Goal: Task Accomplishment & Management: Use online tool/utility

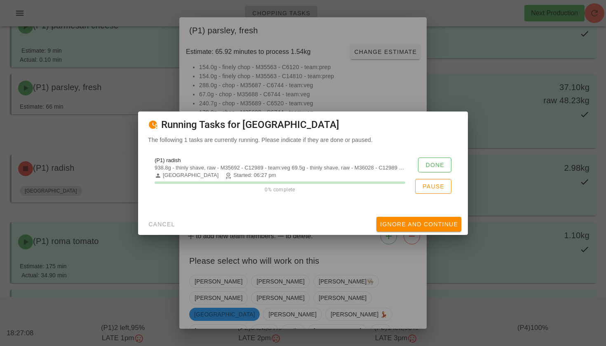
scroll to position [42, 0]
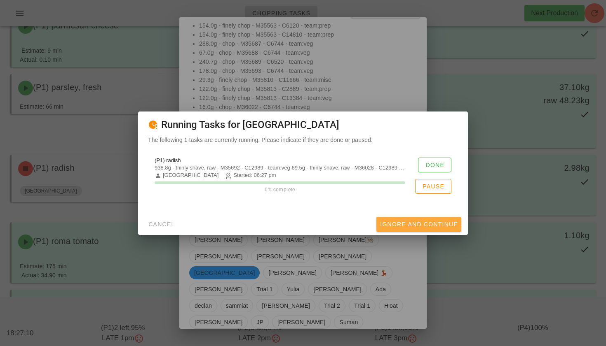
click at [408, 224] on span "Ignore And Continue" at bounding box center [418, 224] width 78 height 7
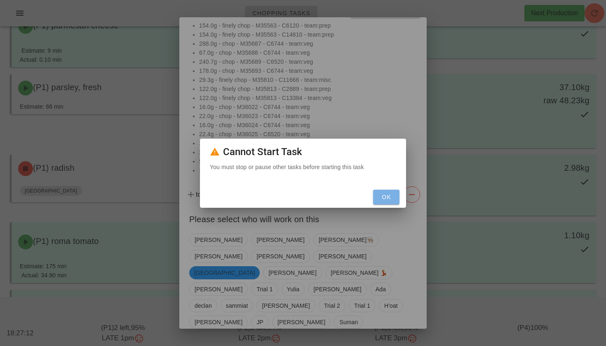
click at [381, 199] on span "OK" at bounding box center [386, 197] width 20 height 7
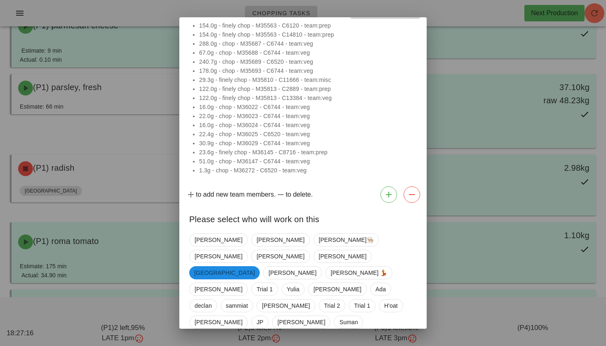
click at [199, 344] on button "Close" at bounding box center [200, 351] width 29 height 15
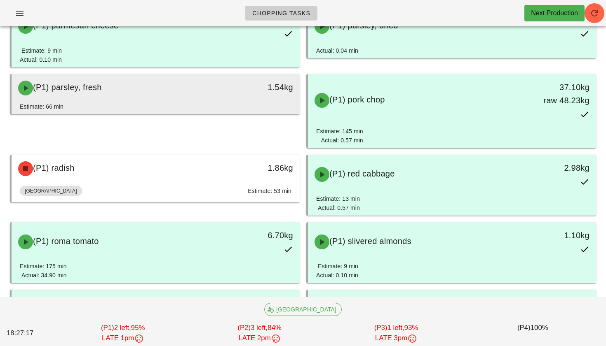
scroll to position [0, 0]
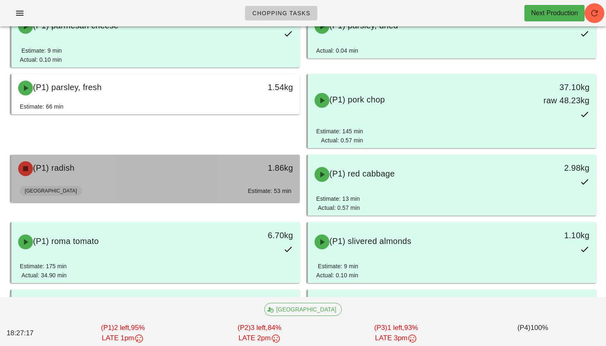
click at [144, 169] on div "(P1) radish" at bounding box center [119, 169] width 213 height 25
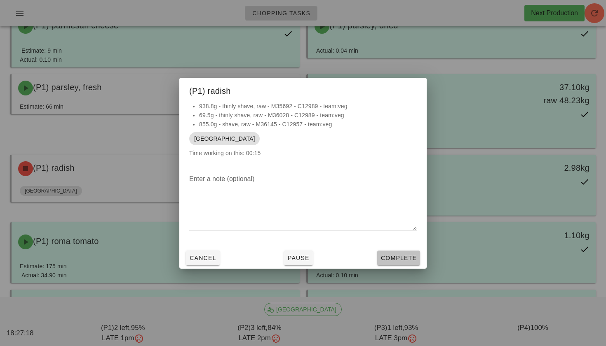
click at [391, 263] on button "Complete" at bounding box center [398, 258] width 43 height 15
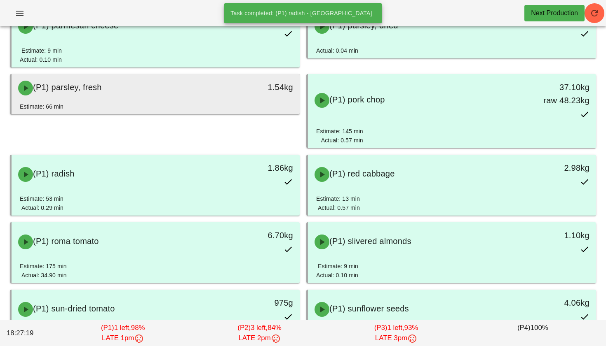
click at [167, 101] on div "(P1) parsley, fresh 1.54kg" at bounding box center [156, 88] width 288 height 28
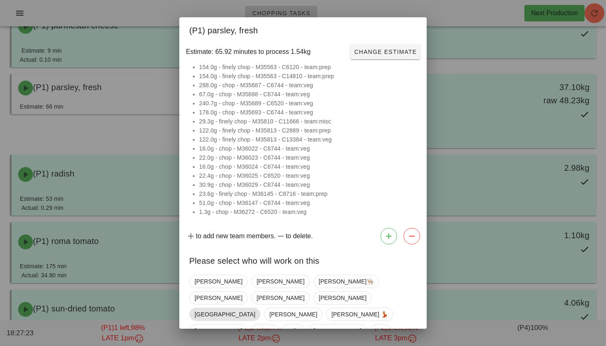
click at [255, 309] on span "[GEOGRAPHIC_DATA]" at bounding box center [224, 315] width 61 height 12
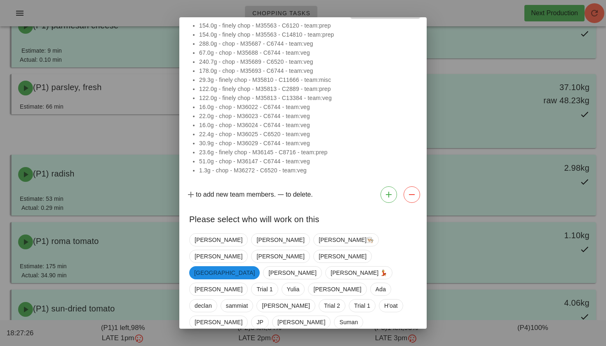
click at [398, 346] on span "Confirm Start" at bounding box center [389, 351] width 54 height 7
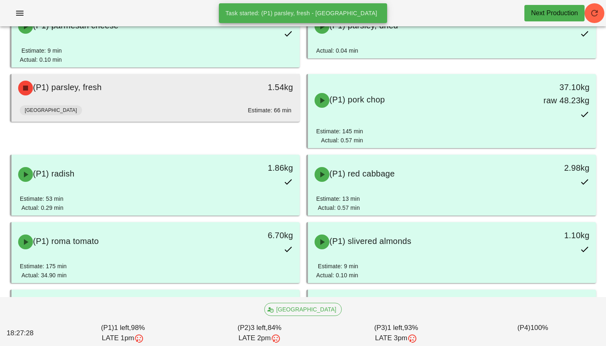
click at [213, 87] on div "(P1) parsley, fresh" at bounding box center [119, 88] width 213 height 25
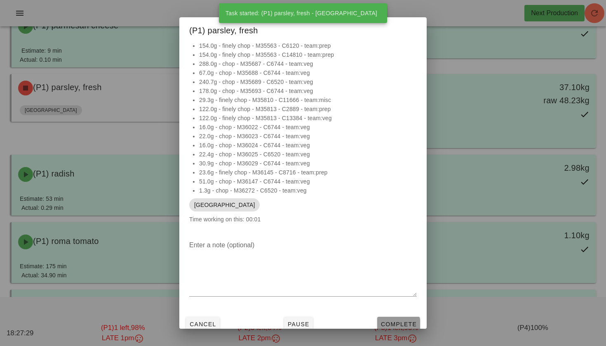
click at [392, 321] on span "Complete" at bounding box center [398, 324] width 36 height 7
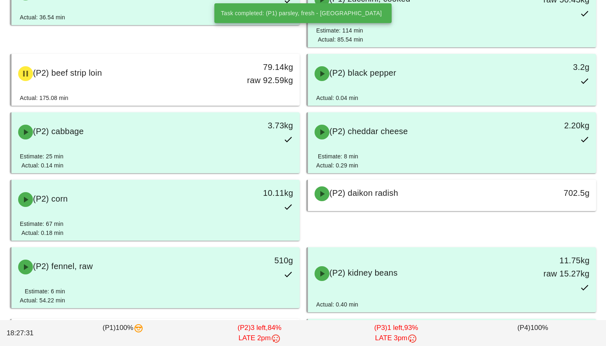
scroll to position [1661, 0]
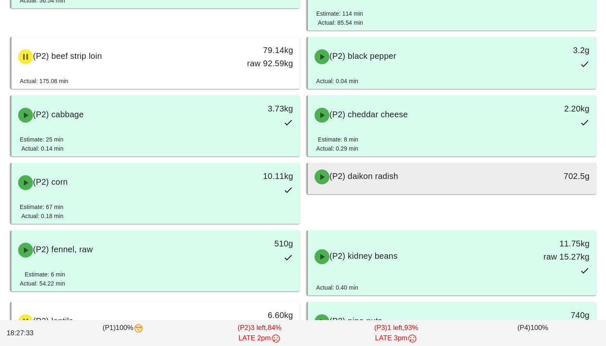
click at [347, 185] on div "(P2) daikon radish" at bounding box center [415, 177] width 213 height 25
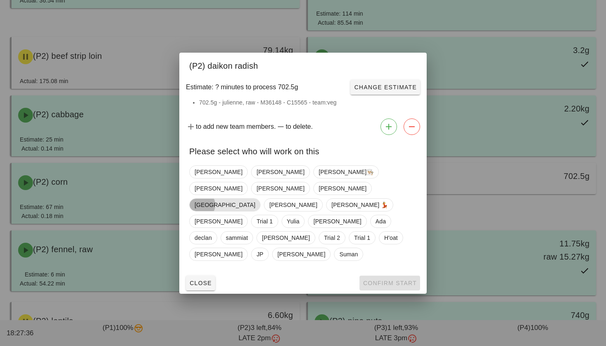
click at [255, 199] on span "[GEOGRAPHIC_DATA]" at bounding box center [224, 205] width 61 height 12
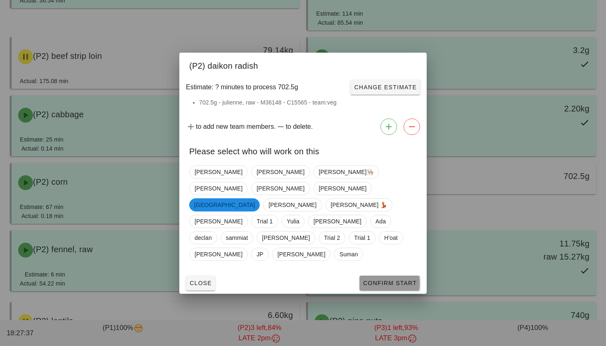
click at [388, 280] on span "Confirm Start" at bounding box center [389, 283] width 54 height 7
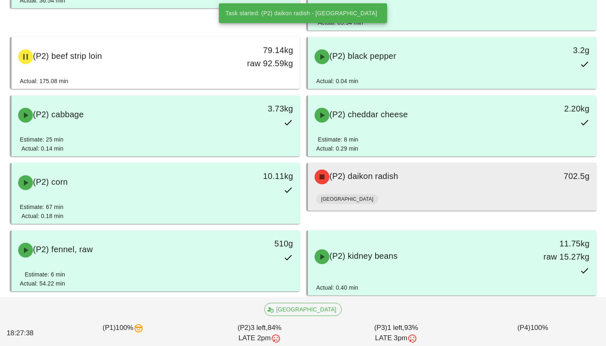
click at [409, 194] on div "[GEOGRAPHIC_DATA]" at bounding box center [451, 201] width 271 height 20
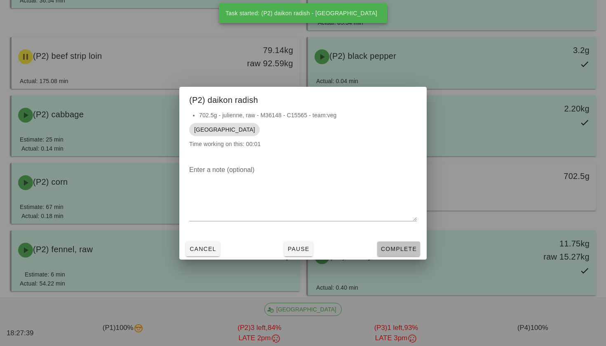
click at [401, 252] on span "Complete" at bounding box center [398, 249] width 36 height 7
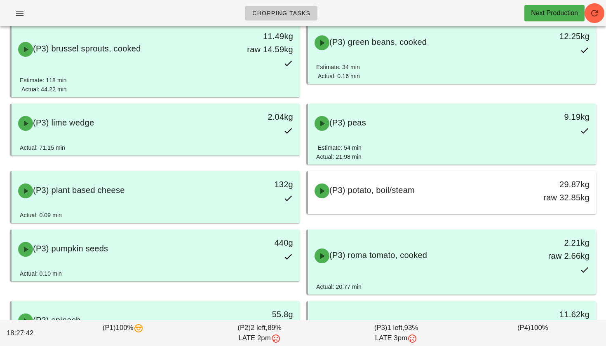
scroll to position [2512, 0]
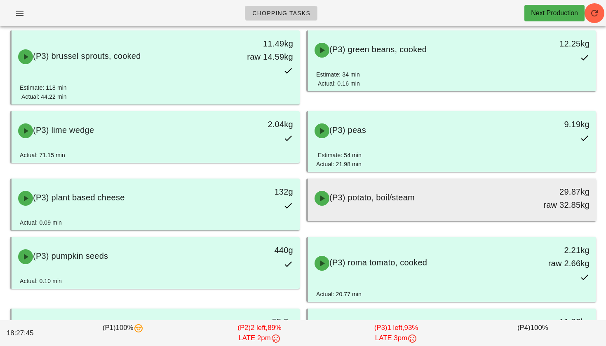
click at [415, 205] on div "(P3) potato, boil/steam" at bounding box center [415, 198] width 213 height 25
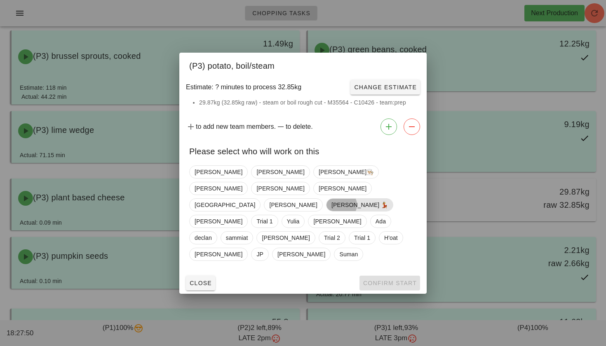
click at [331, 206] on span "[PERSON_NAME] 💃" at bounding box center [359, 205] width 57 height 12
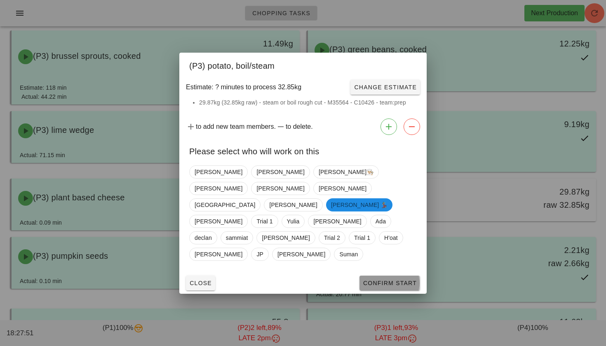
click at [370, 280] on span "Confirm Start" at bounding box center [389, 283] width 54 height 7
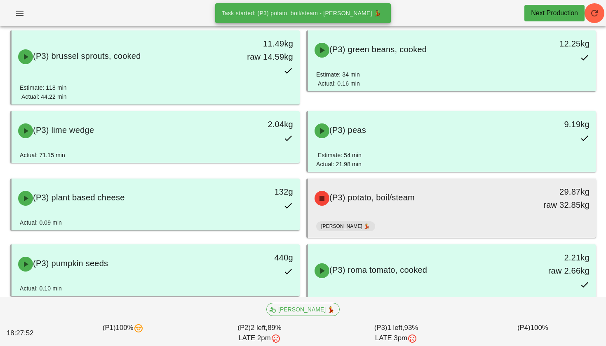
click at [369, 208] on div "(P3) potato, boil/steam" at bounding box center [415, 198] width 213 height 25
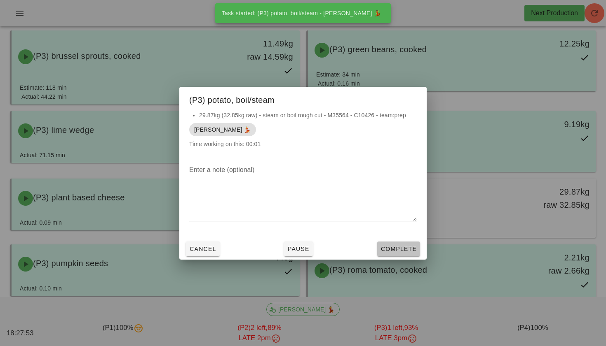
click at [399, 253] on button "Complete" at bounding box center [398, 249] width 43 height 15
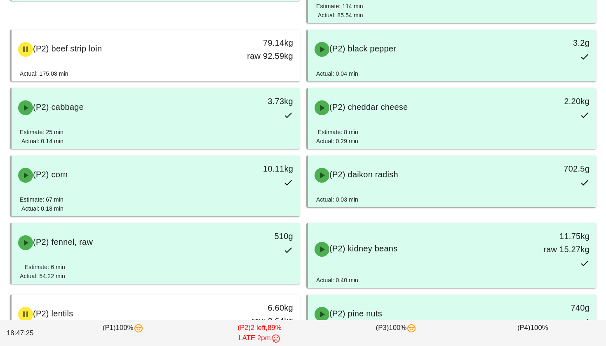
scroll to position [1682, 0]
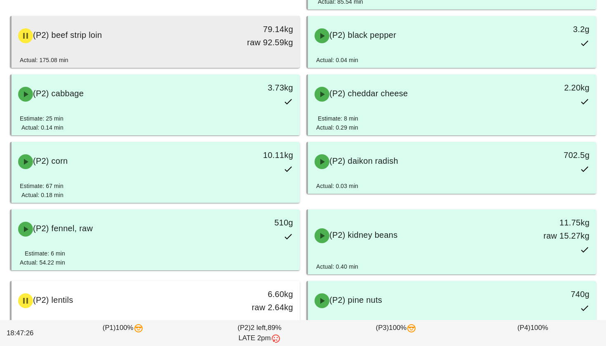
click at [235, 45] on div "79.14kg raw 92.59kg" at bounding box center [262, 36] width 61 height 26
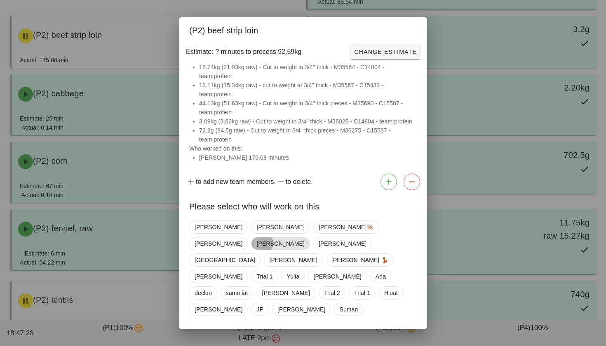
click at [304, 238] on span "[PERSON_NAME]" at bounding box center [280, 244] width 48 height 12
click at [396, 335] on span "Confirm Start" at bounding box center [389, 338] width 54 height 7
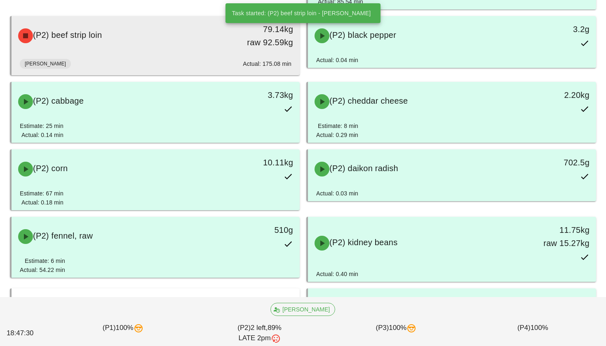
click at [213, 47] on div "(P2) beef strip loin" at bounding box center [119, 35] width 213 height 25
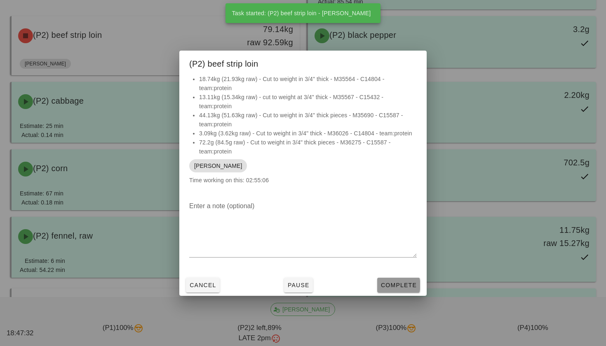
click at [394, 279] on button "Complete" at bounding box center [398, 285] width 43 height 15
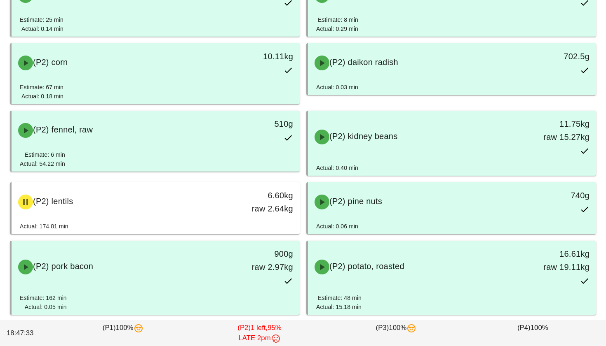
scroll to position [1848, 0]
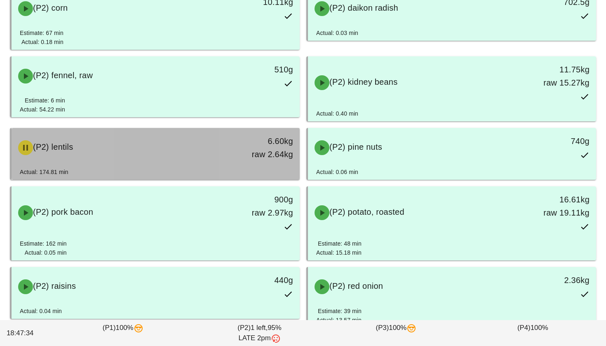
click at [242, 165] on div "6.60kg raw 2.64kg" at bounding box center [262, 148] width 71 height 36
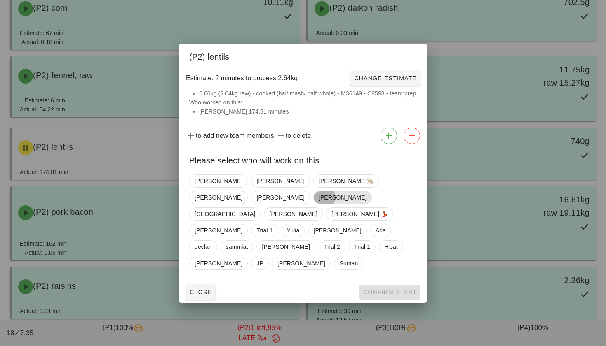
click at [360, 199] on span "[PERSON_NAME]" at bounding box center [342, 198] width 48 height 12
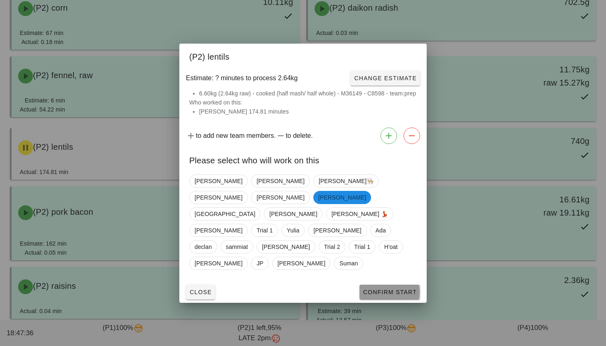
click at [380, 289] on span "Confirm Start" at bounding box center [389, 292] width 54 height 7
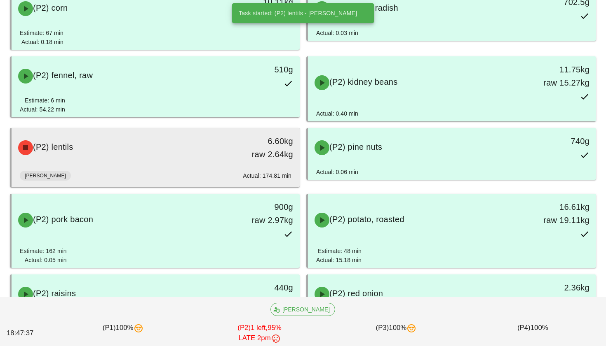
click at [255, 146] on div "6.60kg raw 2.64kg" at bounding box center [262, 148] width 61 height 26
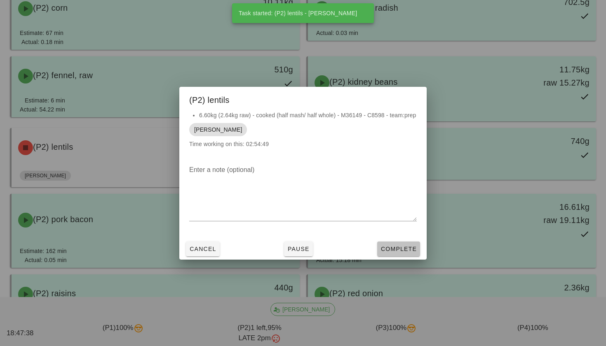
click at [388, 244] on button "Complete" at bounding box center [398, 249] width 43 height 15
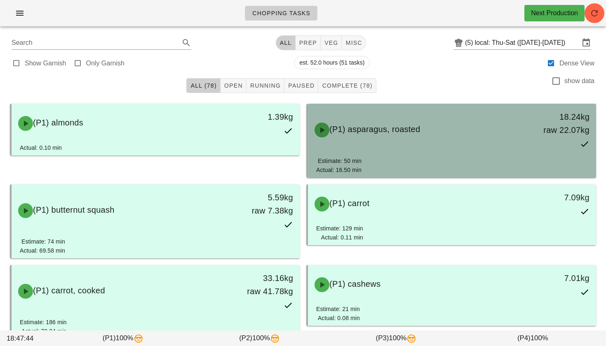
click at [367, 133] on span "(P1) asparagus, roasted" at bounding box center [374, 129] width 91 height 9
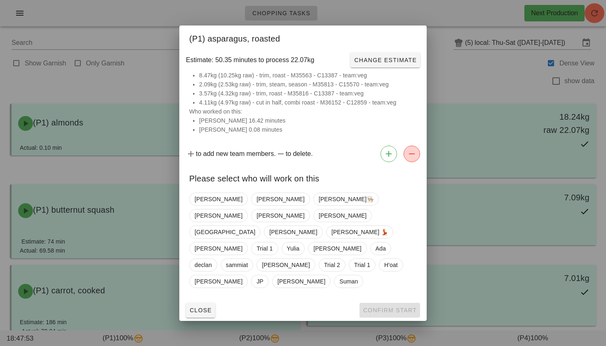
click at [411, 159] on icon "button" at bounding box center [412, 154] width 10 height 10
click at [368, 214] on span "[PERSON_NAME]" at bounding box center [342, 215] width 58 height 13
click at [411, 159] on icon "button" at bounding box center [412, 154] width 10 height 10
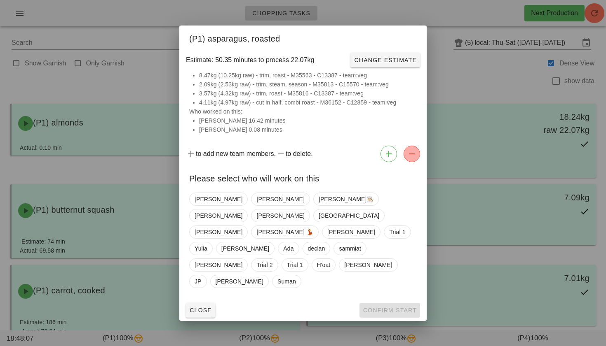
click at [414, 159] on icon "button" at bounding box center [412, 154] width 10 height 10
click at [296, 259] on span "Trial 1" at bounding box center [295, 265] width 16 height 12
click at [302, 259] on span "Trial 1" at bounding box center [294, 265] width 16 height 13
click at [410, 159] on icon "button" at bounding box center [412, 154] width 10 height 10
click at [296, 259] on span "Trial 1" at bounding box center [295, 265] width 16 height 12
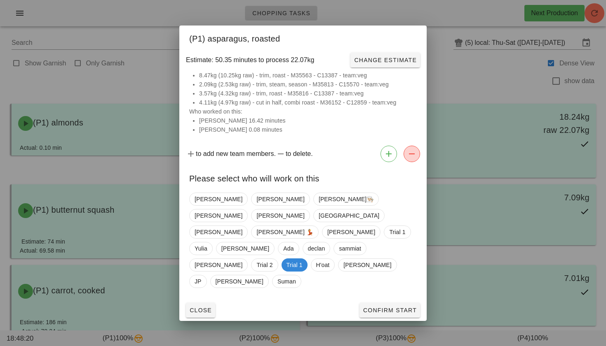
click at [413, 159] on icon "button" at bounding box center [412, 154] width 10 height 10
click at [334, 259] on span "[PERSON_NAME]" at bounding box center [338, 265] width 48 height 12
click at [416, 162] on button "button" at bounding box center [411, 154] width 16 height 16
click at [391, 159] on icon "button" at bounding box center [389, 154] width 10 height 10
click at [203, 307] on span "Close" at bounding box center [200, 310] width 23 height 7
